Goal: Transaction & Acquisition: Download file/media

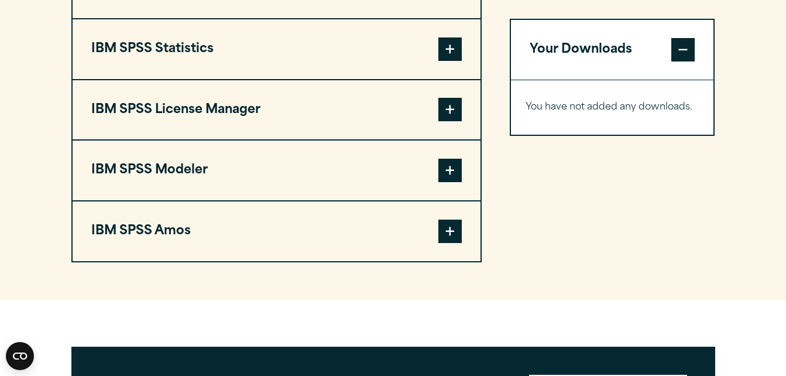
scroll to position [990, 0]
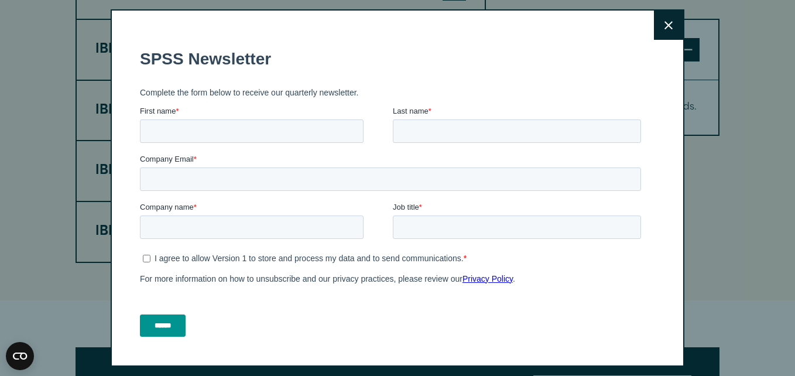
click at [664, 28] on icon at bounding box center [668, 25] width 8 height 8
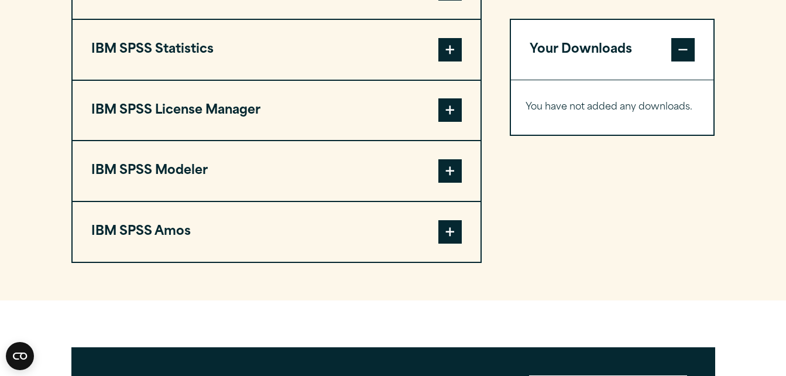
click at [59, 119] on section "Select your software downloads Use the table below to find and navigate to your…" at bounding box center [393, 20] width 786 height 560
click at [651, 31] on button "Your Downloads" at bounding box center [612, 50] width 203 height 60
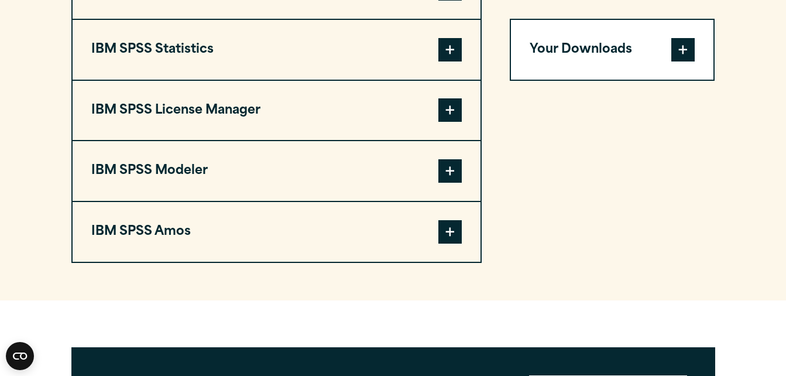
click at [459, 56] on span at bounding box center [449, 49] width 23 height 23
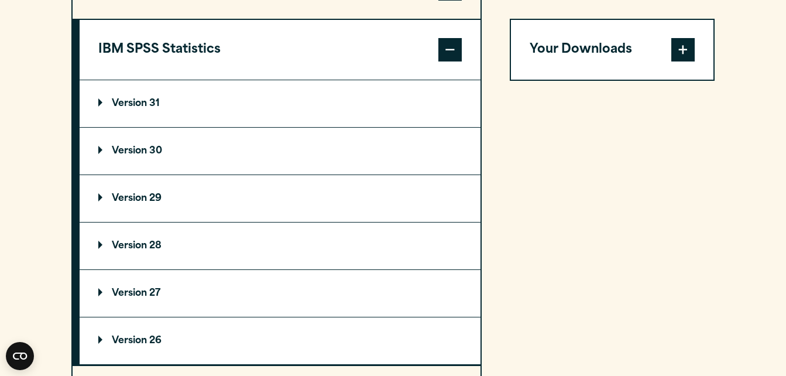
click at [144, 157] on summary "Version 30" at bounding box center [280, 151] width 401 height 47
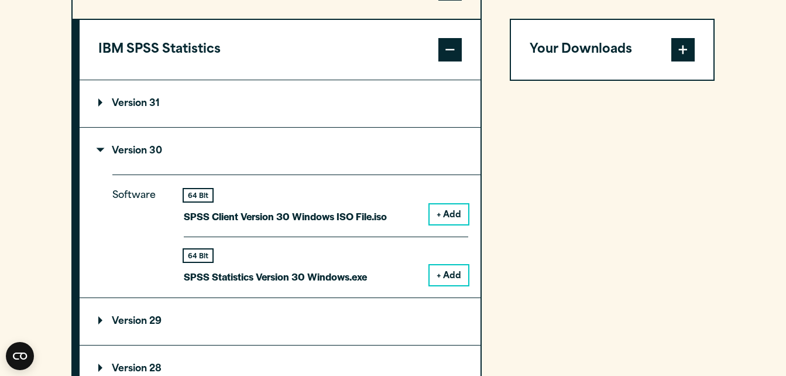
click at [443, 268] on button "+ Add" at bounding box center [449, 275] width 39 height 20
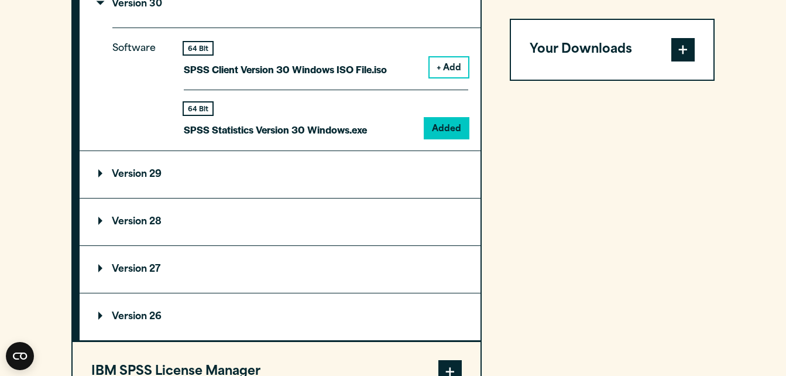
scroll to position [1179, 0]
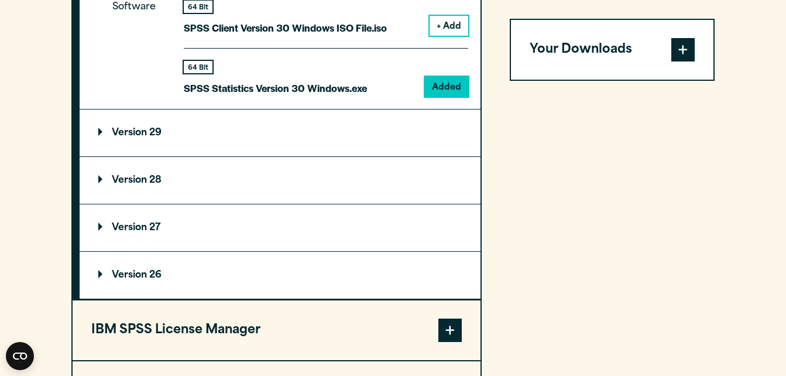
click at [628, 52] on button "Your Downloads" at bounding box center [612, 50] width 203 height 60
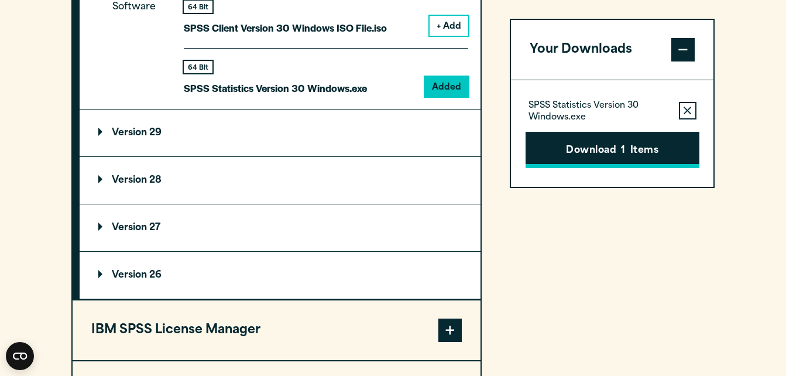
click at [660, 155] on button "Download 1 Items" at bounding box center [613, 150] width 174 height 36
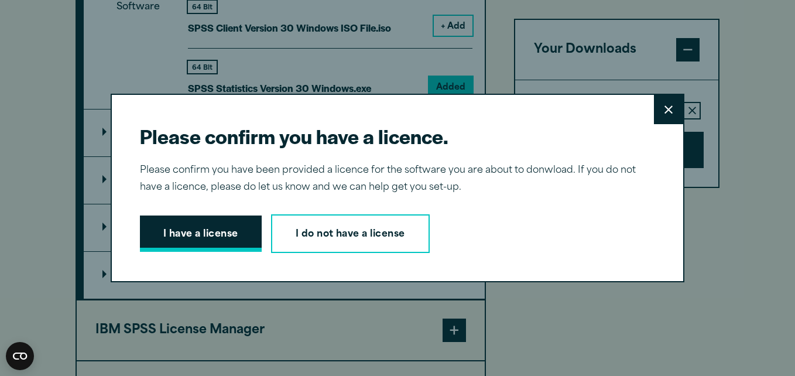
click at [234, 226] on button "I have a license" at bounding box center [201, 233] width 122 height 36
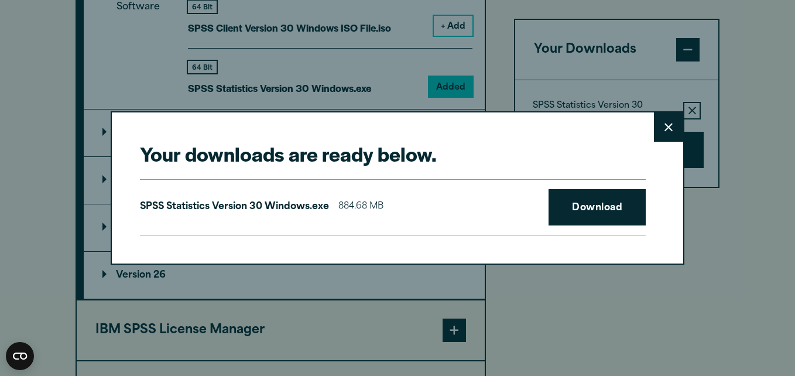
click at [231, 233] on div "SPSS Statistics Version 30 Windows.exe 884.68 MB Download" at bounding box center [393, 207] width 506 height 56
click at [603, 209] on link "Download" at bounding box center [596, 207] width 97 height 36
click at [582, 218] on link "Download" at bounding box center [596, 207] width 97 height 36
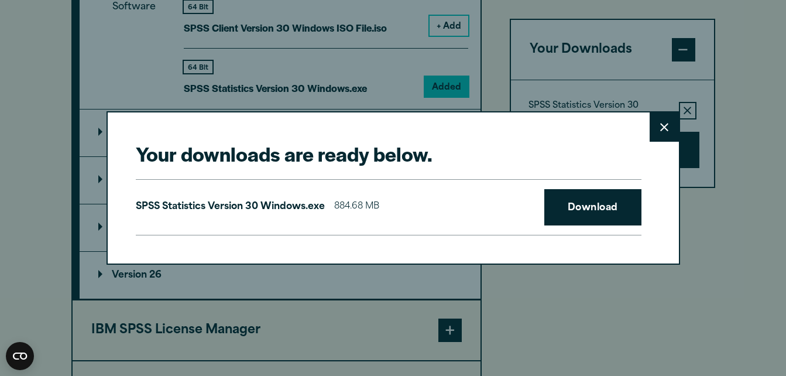
click at [525, 312] on div "Your downloads are ready below. Close SPSS Statistics Version 30 Windows.exe 88…" at bounding box center [393, 188] width 786 height 376
